Goal: Book appointment/travel/reservation

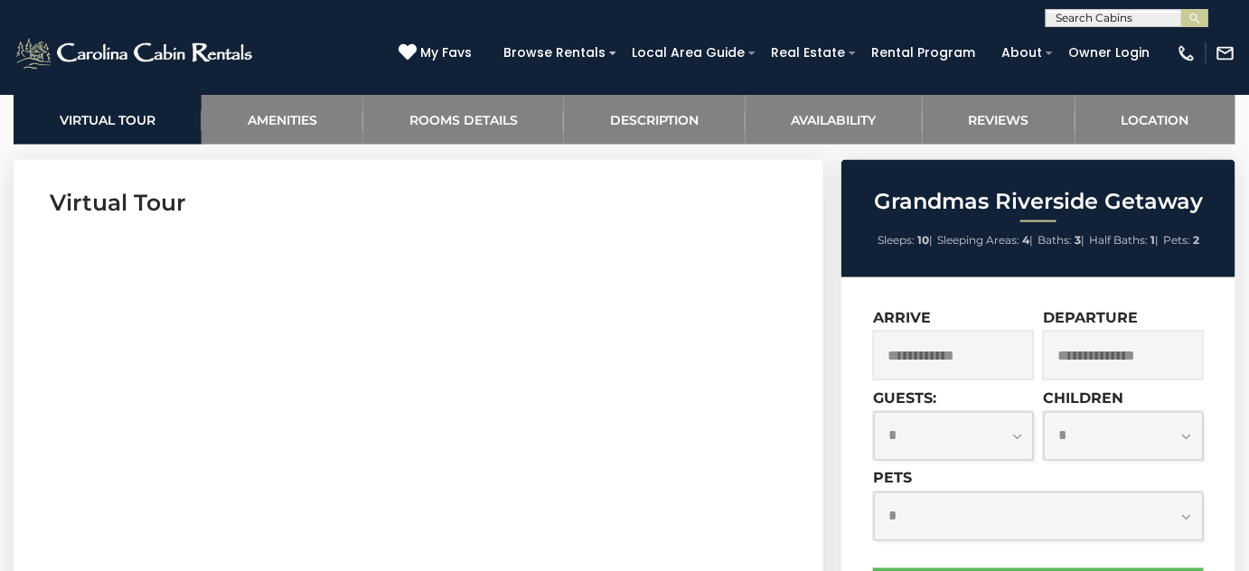
scroll to position [821, 0]
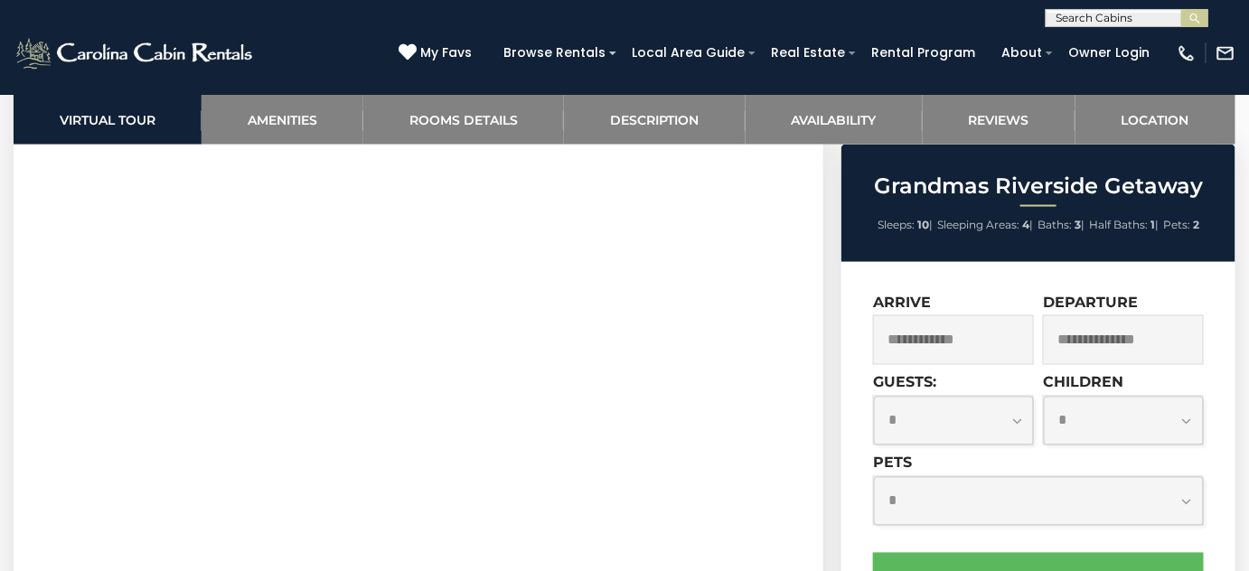
click at [1014, 421] on select "**********" at bounding box center [953, 421] width 159 height 49
click at [874, 397] on select "**********" at bounding box center [953, 421] width 159 height 49
click at [1009, 421] on select "**********" at bounding box center [953, 421] width 159 height 49
select select "*"
click at [874, 397] on select "**********" at bounding box center [953, 421] width 159 height 49
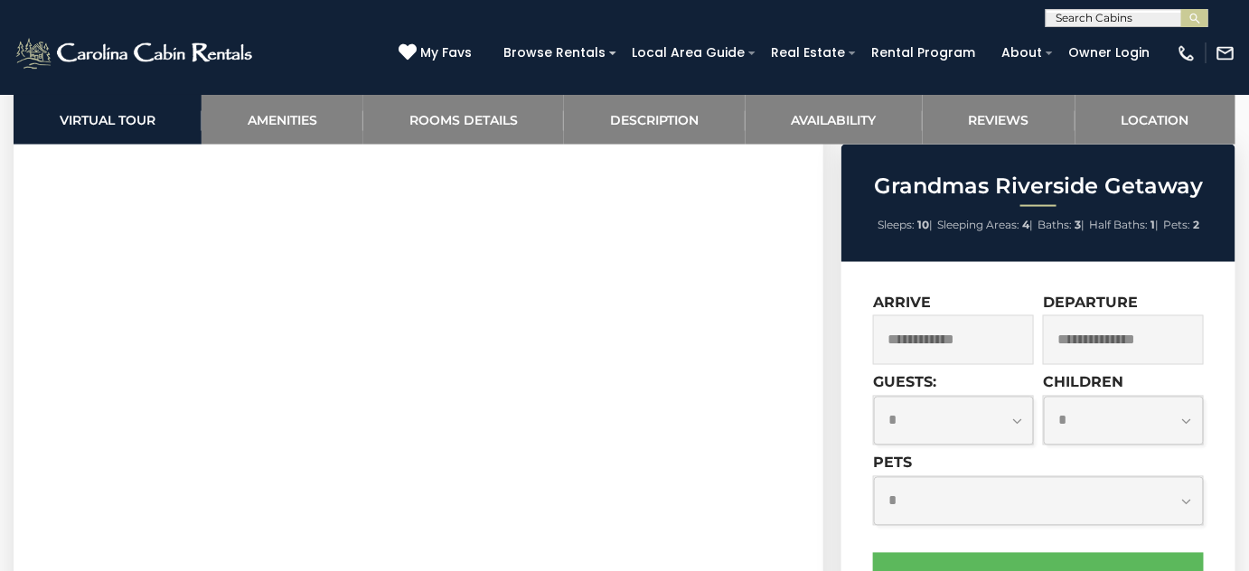
click at [980, 342] on input "text" at bounding box center [953, 340] width 161 height 50
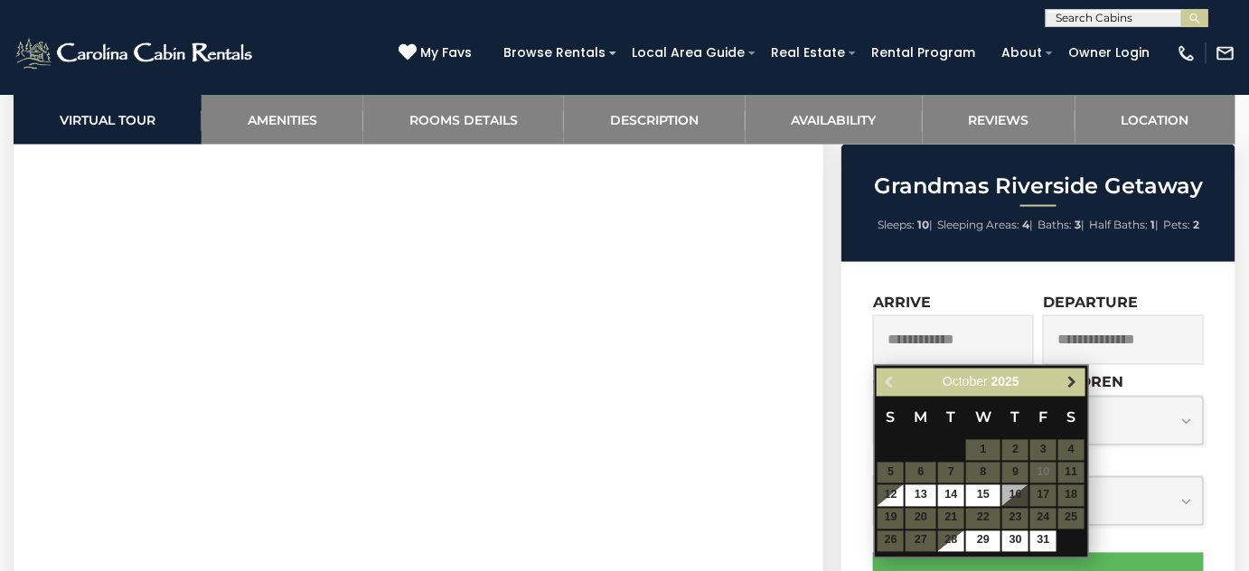
click at [1068, 379] on span "Next" at bounding box center [1071, 383] width 14 height 14
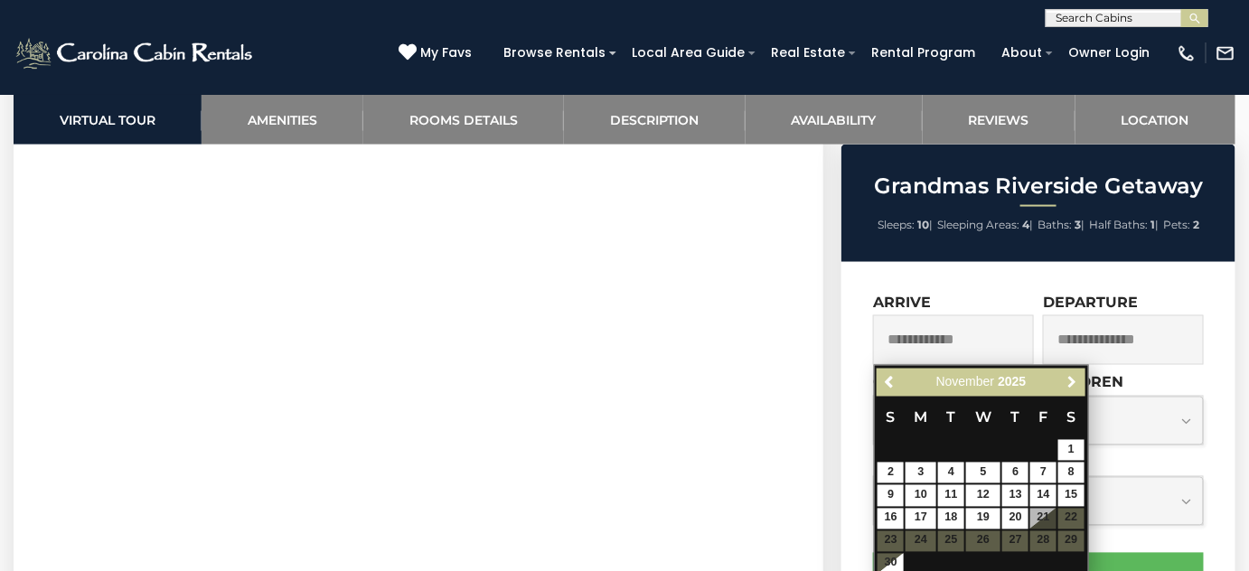
click at [1068, 379] on span "Next" at bounding box center [1071, 383] width 14 height 14
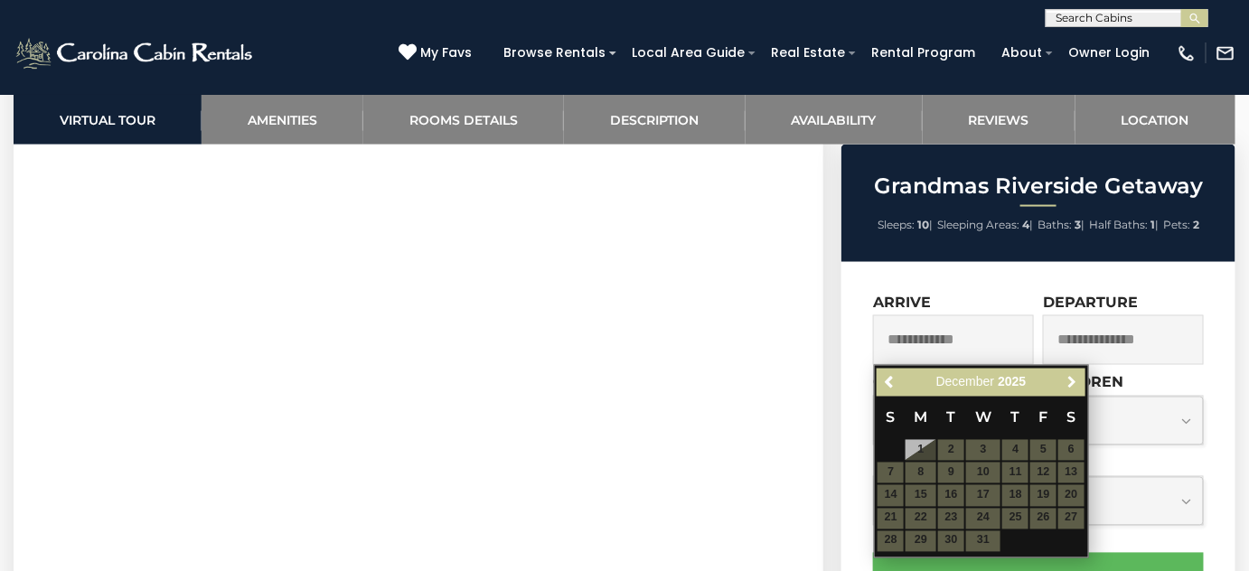
click at [1068, 379] on span "Next" at bounding box center [1071, 383] width 14 height 14
click at [1016, 495] on table "S M T W T F S 1 2 3 4 5 6 7 8 9 10 11 12 13 14 15 16 17 18 19 20 21 22 23 24 25…" at bounding box center [980, 474] width 208 height 155
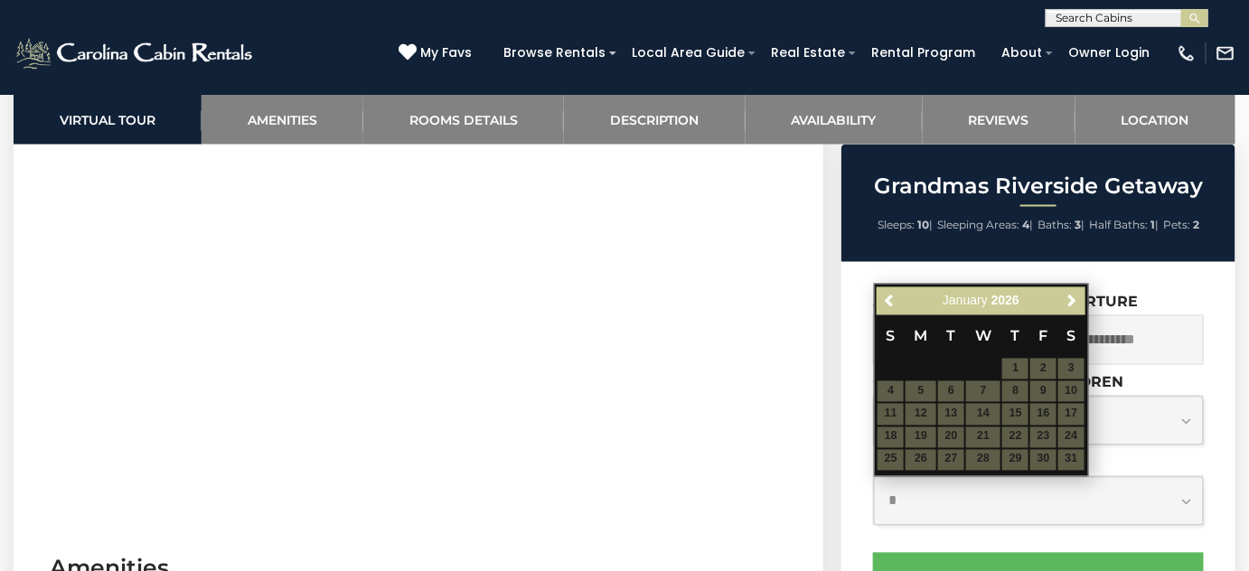
scroll to position [903, 0]
click at [1042, 393] on table "S M T W T F S 1 2 3 4 5 6 7 8 9 10 11 12 13 14 15 16 17 18 19 20 21 22 23 24 25…" at bounding box center [980, 391] width 208 height 155
click at [1073, 298] on span "Next" at bounding box center [1071, 301] width 14 height 14
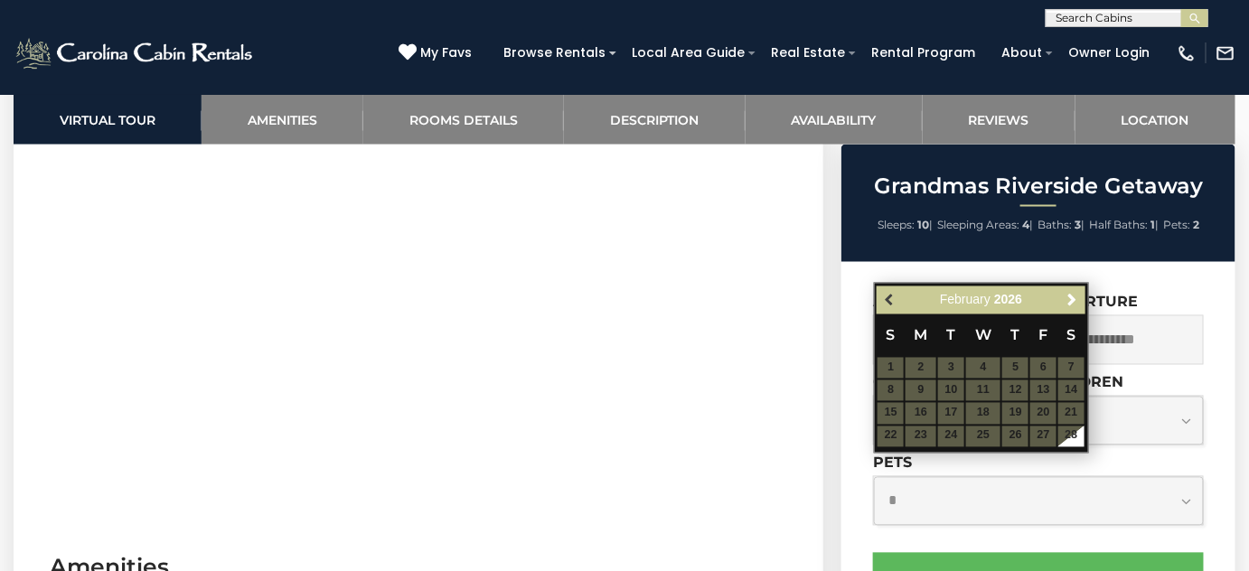
click at [884, 306] on span "Previous" at bounding box center [890, 301] width 14 height 14
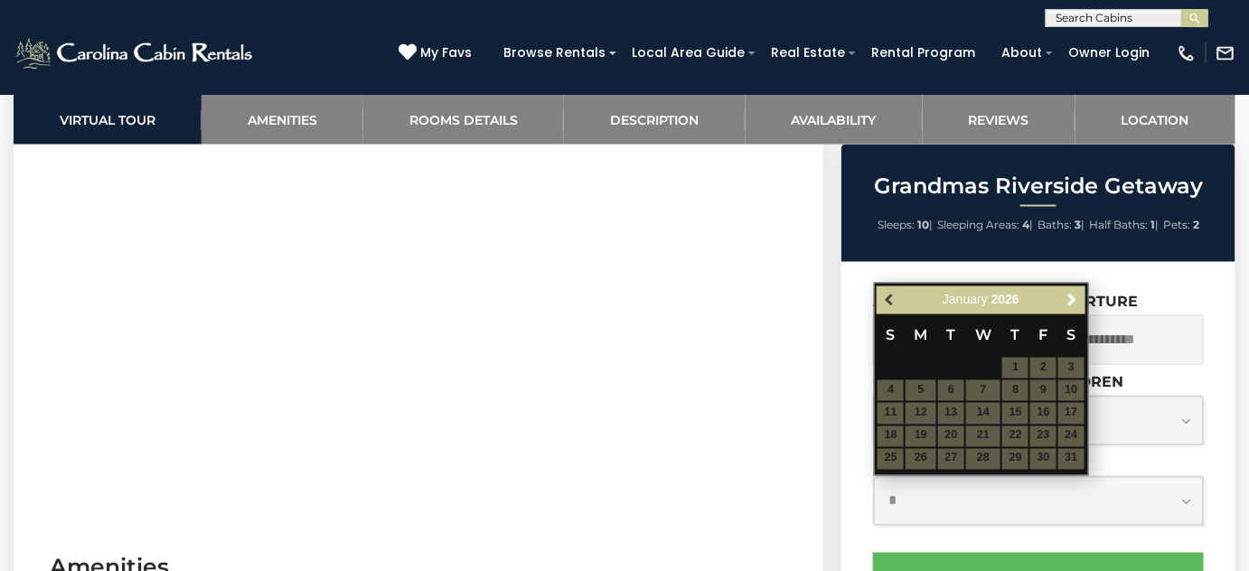
click at [891, 304] on span "Previous" at bounding box center [890, 301] width 14 height 14
click at [912, 369] on table "S M T W T F S 1 2 3 4 5 6 7 8 9 10 11 12 13 14 15 16 17 18 19 20 21 22 23 24 25…" at bounding box center [980, 391] width 208 height 155
click at [891, 305] on span "Previous" at bounding box center [890, 301] width 14 height 14
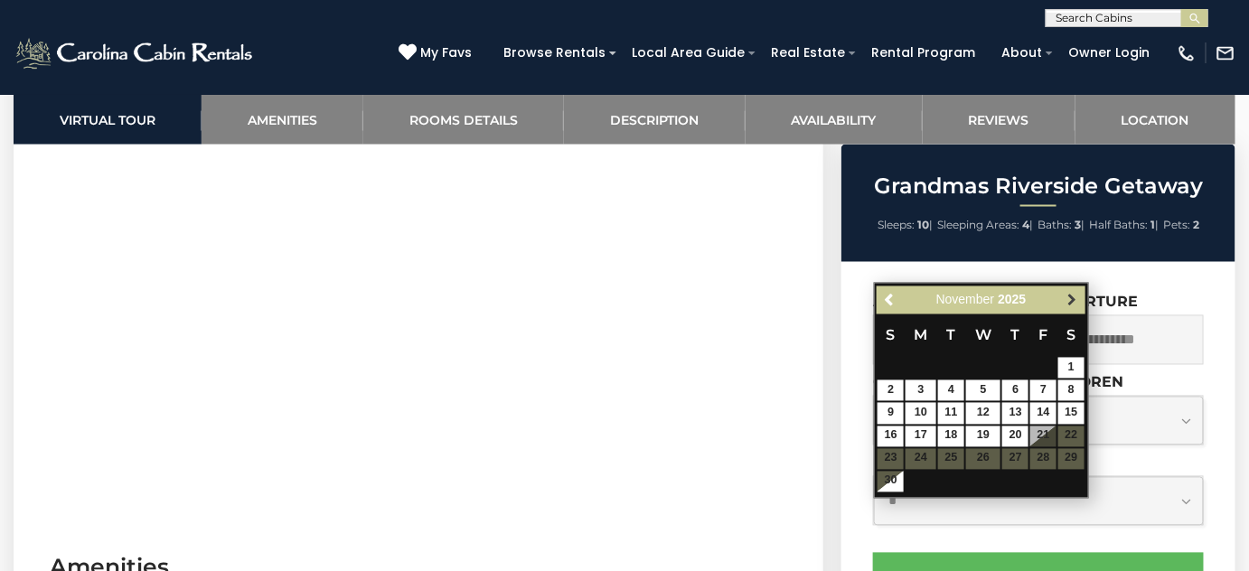
click at [1067, 303] on span "Next" at bounding box center [1071, 301] width 14 height 14
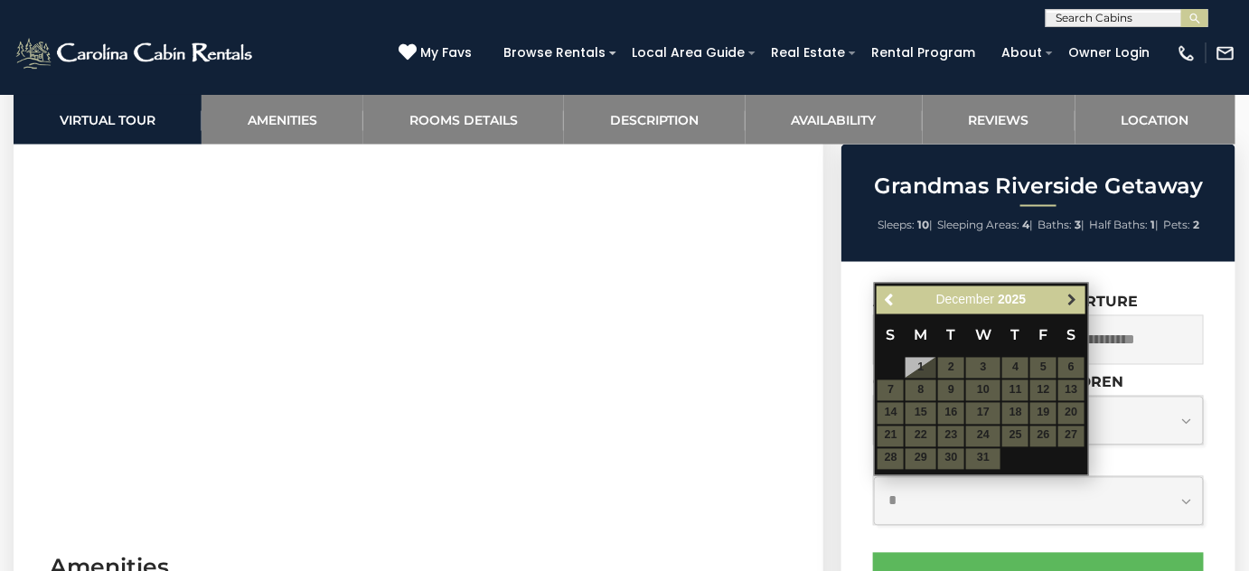
click at [1066, 303] on span "Next" at bounding box center [1071, 301] width 14 height 14
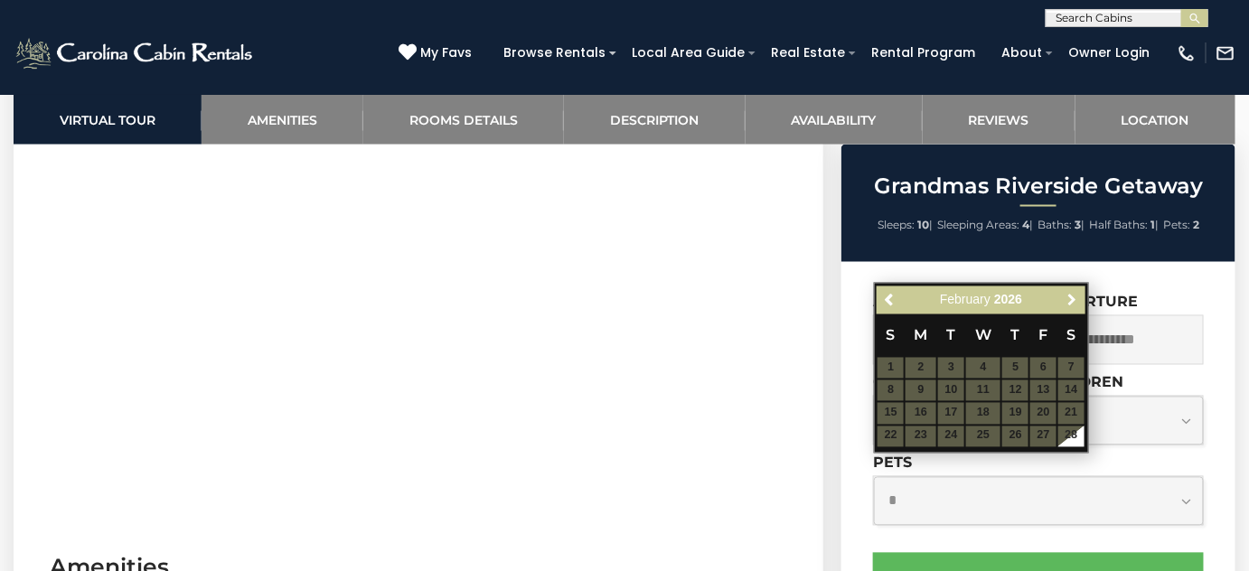
click at [1066, 303] on span "Next" at bounding box center [1071, 301] width 14 height 14
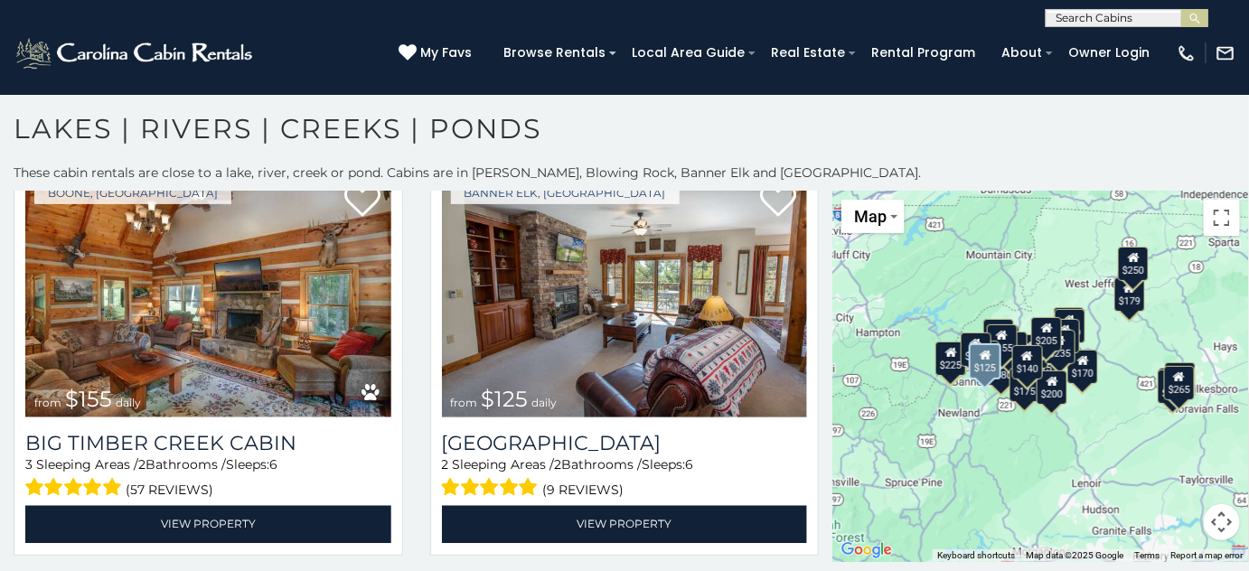
scroll to position [5667, 0]
